Goal: Check status: Check status

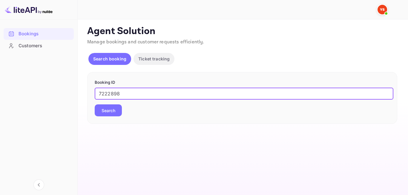
type input "7222898"
click at [106, 110] on button "Search" at bounding box center [108, 110] width 27 height 12
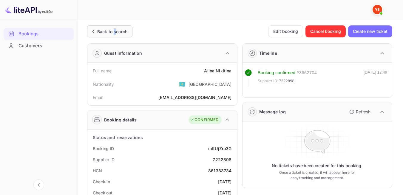
click at [115, 34] on div "Back to search" at bounding box center [112, 31] width 30 height 6
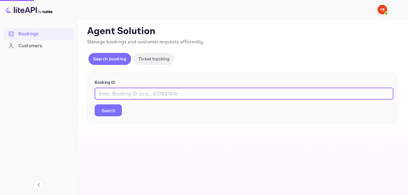
paste input "9286572"
type input "9286572"
click at [107, 111] on button "Search" at bounding box center [108, 110] width 27 height 12
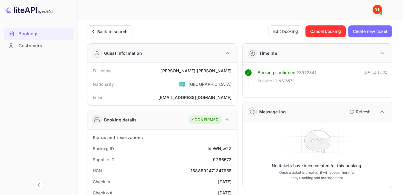
click at [113, 32] on div "Back to search" at bounding box center [112, 31] width 30 height 6
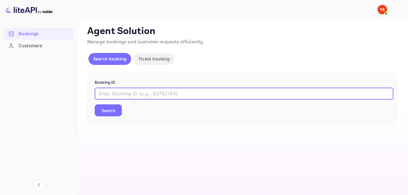
paste input "9003008"
type input "9003008"
click at [111, 113] on button "Search" at bounding box center [108, 110] width 27 height 12
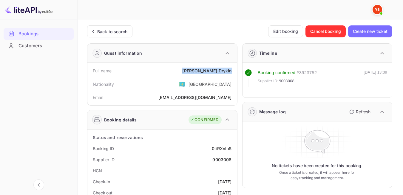
drag, startPoint x: 199, startPoint y: 71, endPoint x: 233, endPoint y: 75, distance: 33.4
click at [233, 75] on div "Full name [PERSON_NAME]" at bounding box center [162, 70] width 145 height 11
click at [173, 86] on div "Nationality 🇰🇿 [DEMOGRAPHIC_DATA]" at bounding box center [162, 84] width 145 height 16
click at [128, 35] on div "Back to search" at bounding box center [109, 31] width 45 height 12
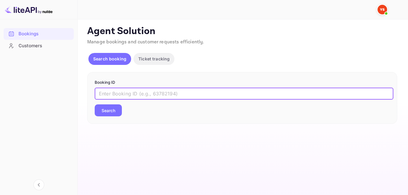
paste input "8652660"
type input "8652660"
click at [117, 111] on button "Search" at bounding box center [108, 110] width 27 height 12
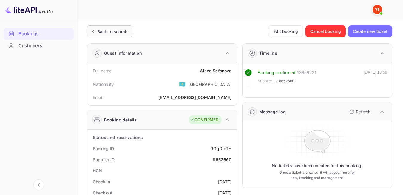
click at [116, 32] on div "Back to search" at bounding box center [112, 31] width 30 height 6
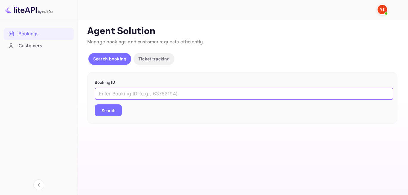
paste input "9279090"
type input "9279090"
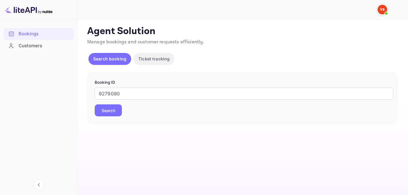
click at [110, 107] on button "Search" at bounding box center [108, 110] width 27 height 12
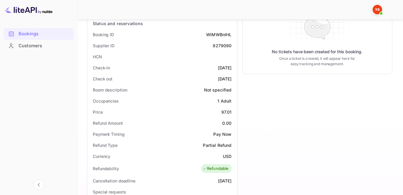
scroll to position [121, 0]
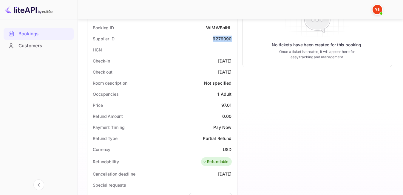
drag, startPoint x: 212, startPoint y: 40, endPoint x: 231, endPoint y: 38, distance: 19.6
click at [231, 38] on div "Supplier ID 9279090" at bounding box center [162, 38] width 145 height 11
copy div "9279090"
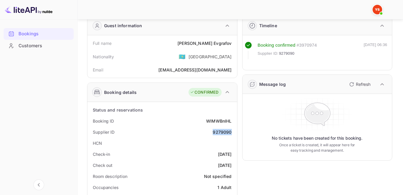
scroll to position [0, 0]
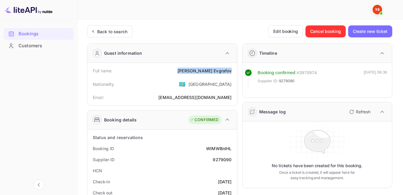
drag, startPoint x: 194, startPoint y: 73, endPoint x: 231, endPoint y: 73, distance: 37.0
click at [231, 73] on div "Full name [PERSON_NAME]" at bounding box center [162, 70] width 145 height 11
copy div "[PERSON_NAME]"
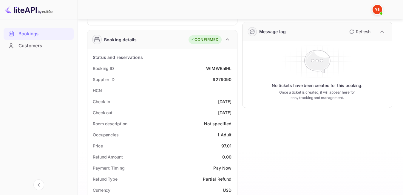
scroll to position [90, 0]
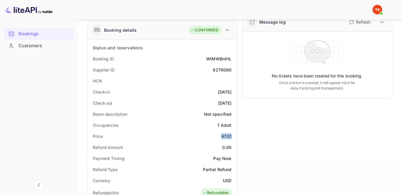
drag, startPoint x: 222, startPoint y: 135, endPoint x: 232, endPoint y: 136, distance: 10.8
click at [232, 136] on div "Price 97.01" at bounding box center [162, 135] width 145 height 11
copy div "97.01"
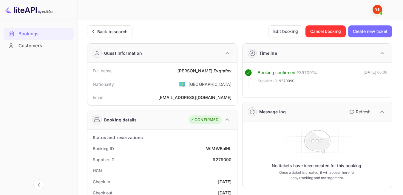
click at [113, 28] on div "Back to search" at bounding box center [109, 31] width 45 height 12
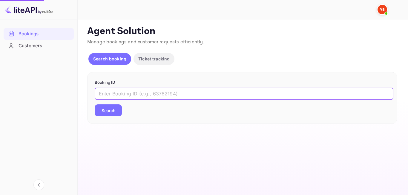
paste input "8958698"
type input "8958698"
click at [109, 108] on button "Search" at bounding box center [108, 110] width 27 height 12
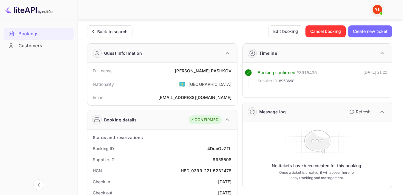
scroll to position [30, 0]
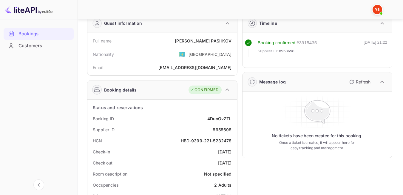
click at [200, 122] on div "Booking ID 4DuoOvZTL" at bounding box center [162, 118] width 145 height 11
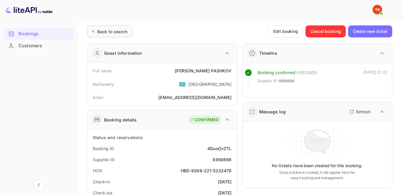
click at [109, 32] on div "Back to search" at bounding box center [112, 31] width 30 height 6
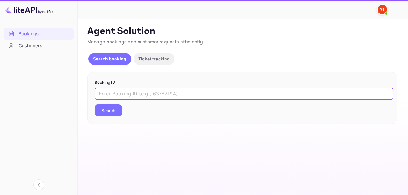
paste input "7479602"
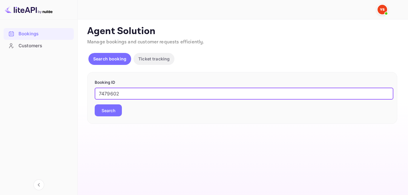
type input "7479602"
click at [114, 113] on button "Search" at bounding box center [108, 110] width 27 height 12
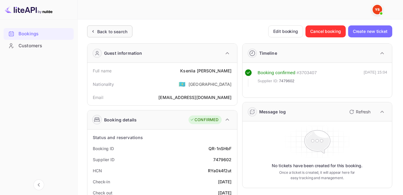
click at [116, 32] on div "Back to search" at bounding box center [112, 31] width 30 height 6
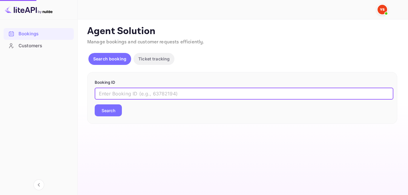
paste input "9062201"
type input "9062201"
click at [113, 117] on div "Booking ID 9062201 ​ Search" at bounding box center [242, 98] width 310 height 52
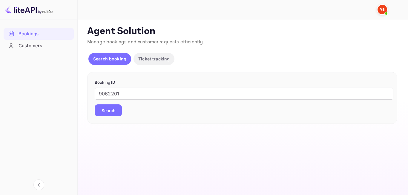
click at [111, 114] on button "Search" at bounding box center [108, 110] width 27 height 12
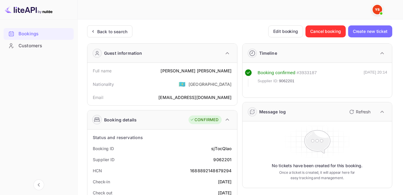
scroll to position [30, 0]
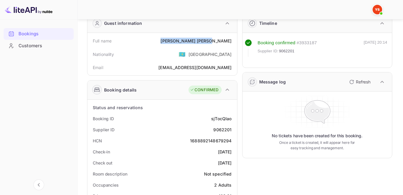
drag, startPoint x: 213, startPoint y: 41, endPoint x: 231, endPoint y: 42, distance: 18.9
click at [231, 42] on div "Full name [PERSON_NAME]" at bounding box center [162, 40] width 145 height 11
drag, startPoint x: 191, startPoint y: 54, endPoint x: 187, endPoint y: 40, distance: 14.1
click at [191, 54] on div "Nationality 🇰🇿 [DEMOGRAPHIC_DATA]" at bounding box center [162, 54] width 145 height 16
